Goal: Task Accomplishment & Management: Complete application form

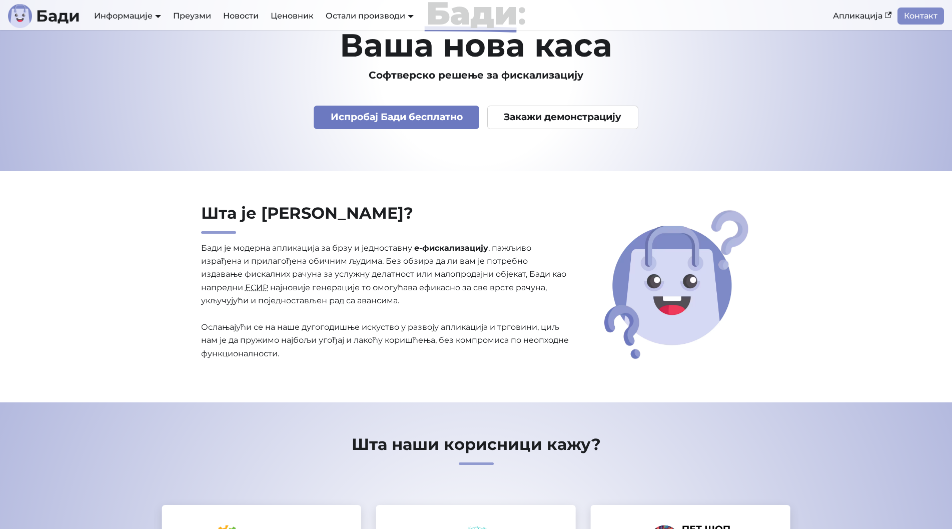
scroll to position [50, 0]
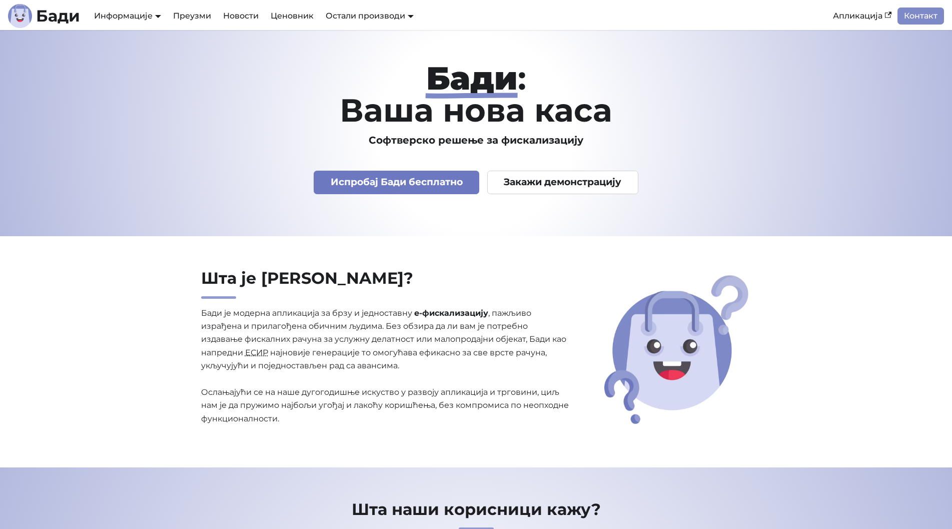
click at [448, 182] on link "Испробај Бади бесплатно" at bounding box center [397, 183] width 166 height 24
